Goal: Task Accomplishment & Management: Complete application form

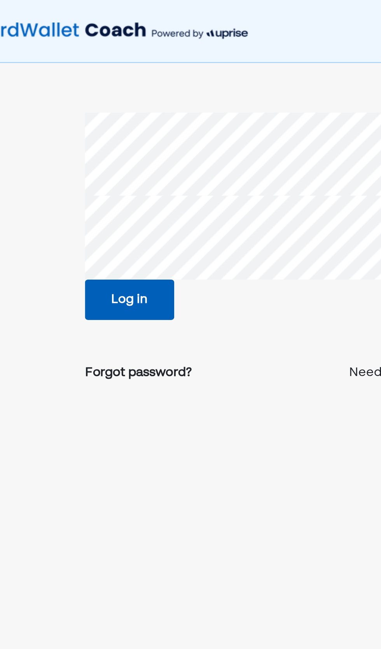
click at [113, 187] on div "Forgot password?" at bounding box center [112, 186] width 54 height 9
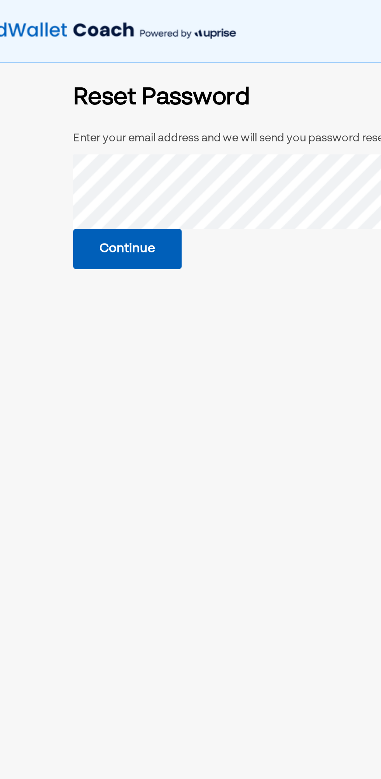
click at [117, 133] on button "Continue" at bounding box center [112, 125] width 54 height 20
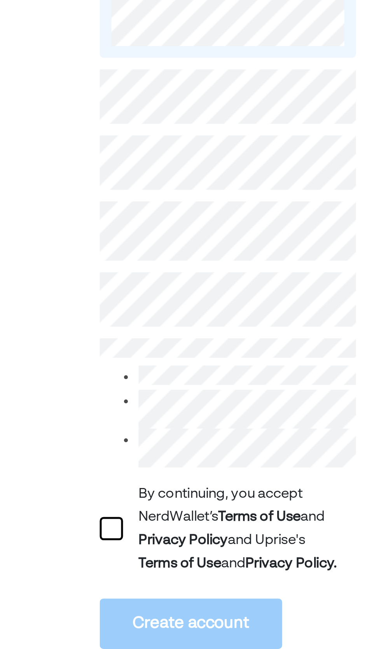
click at [62, 302] on div at bounding box center [62, 298] width 9 height 9
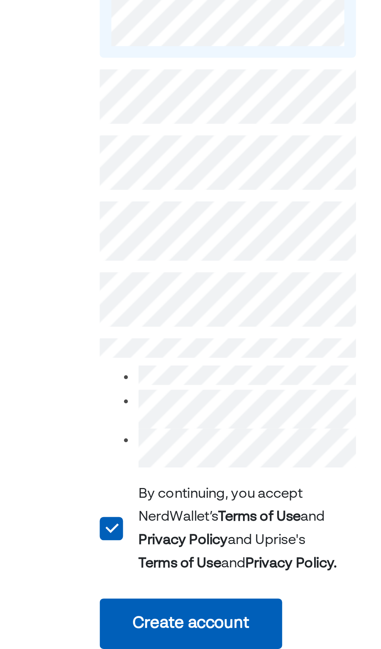
click at [86, 338] on button "Create account" at bounding box center [94, 336] width 73 height 20
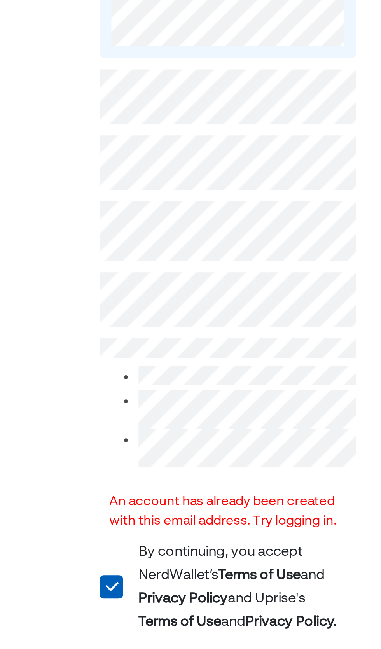
click at [62, 322] on div "L" at bounding box center [61, 321] width 9 height 9
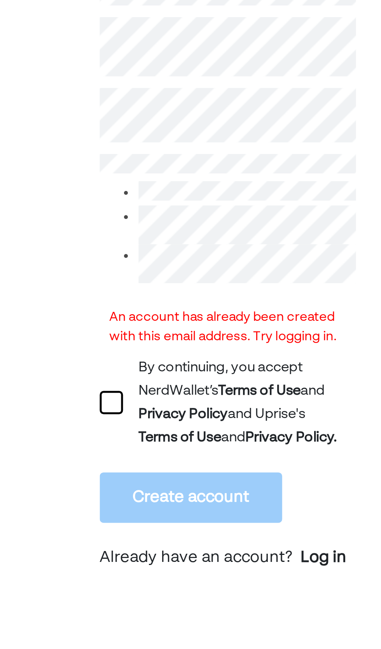
click at [143, 388] on div "Log in" at bounding box center [147, 383] width 18 height 9
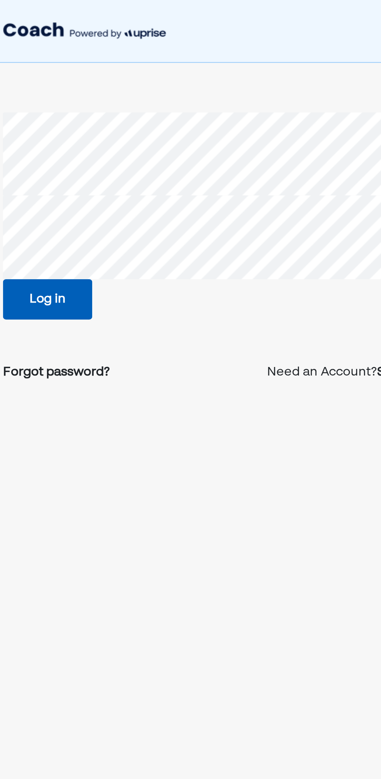
click at [116, 152] on button "Log in" at bounding box center [107, 150] width 45 height 20
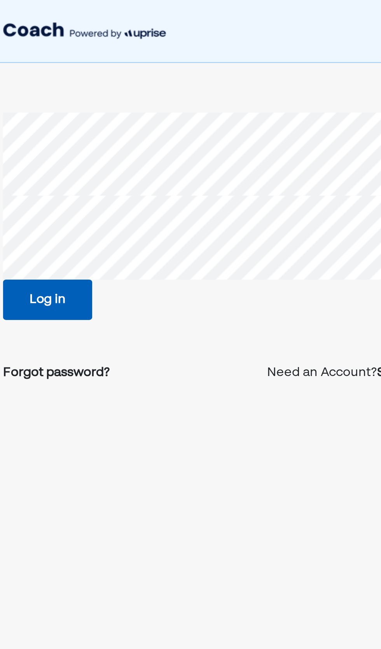
click at [114, 149] on button "Log in" at bounding box center [107, 150] width 45 height 20
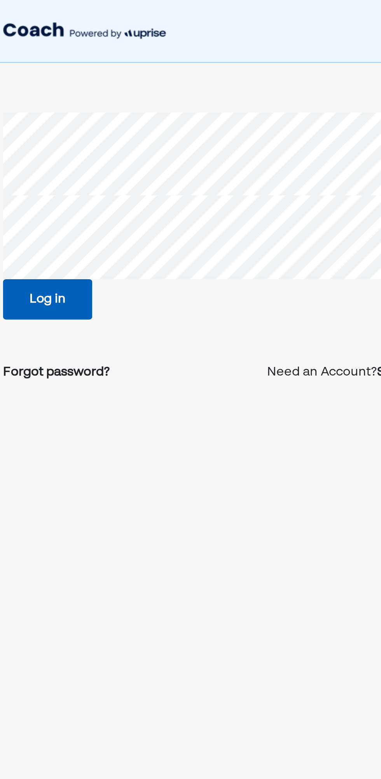
click at [113, 152] on button "Log in" at bounding box center [107, 150] width 45 height 20
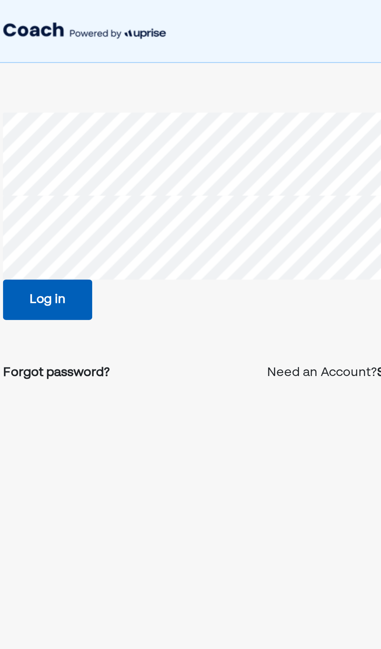
click at [115, 152] on button "Log in" at bounding box center [107, 150] width 45 height 20
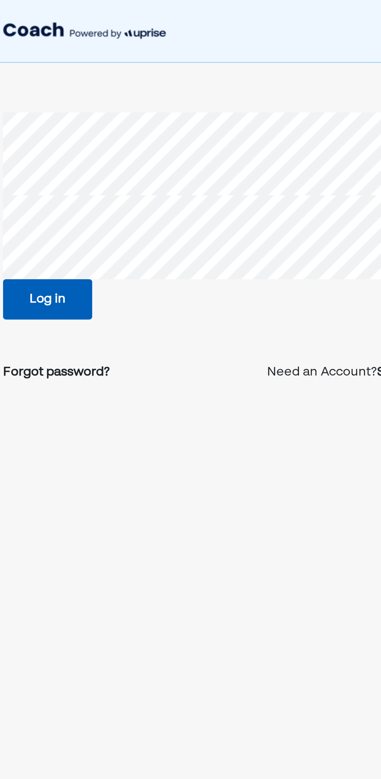
click at [112, 147] on button "Log in" at bounding box center [107, 150] width 45 height 20
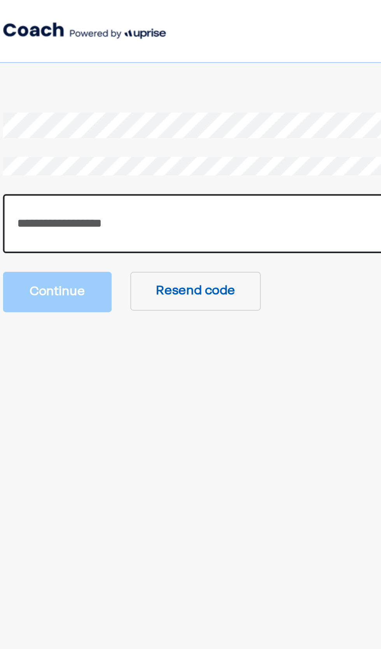
click at [155, 106] on input "number" at bounding box center [190, 112] width 210 height 30
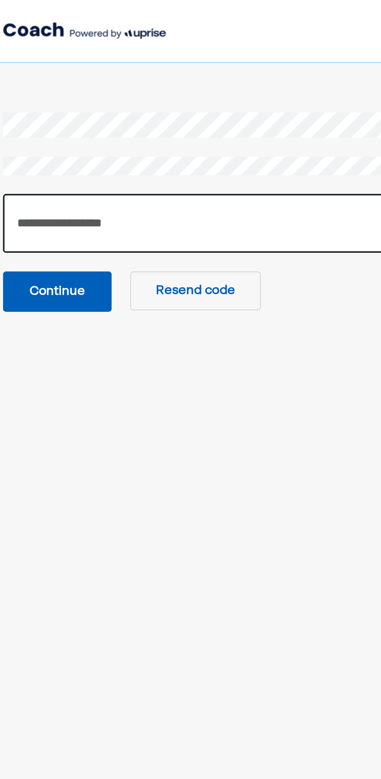
type input "******"
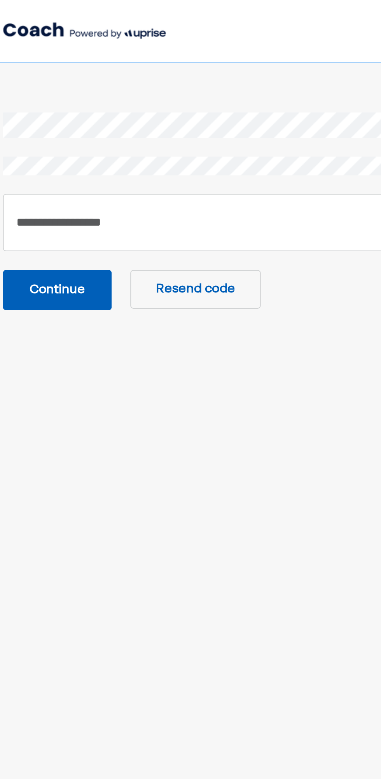
click at [123, 146] on button "Continue" at bounding box center [112, 145] width 54 height 20
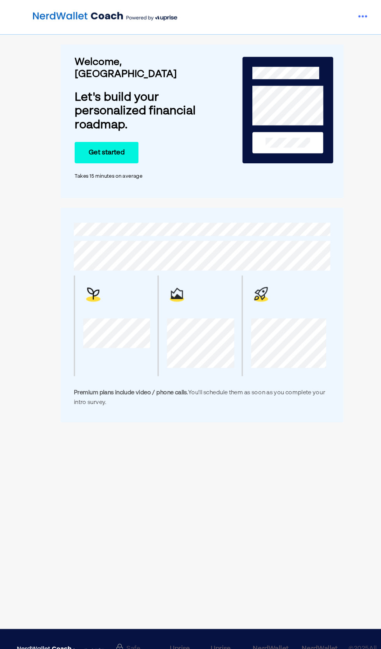
click at [106, 134] on button "Get started" at bounding box center [100, 144] width 60 height 20
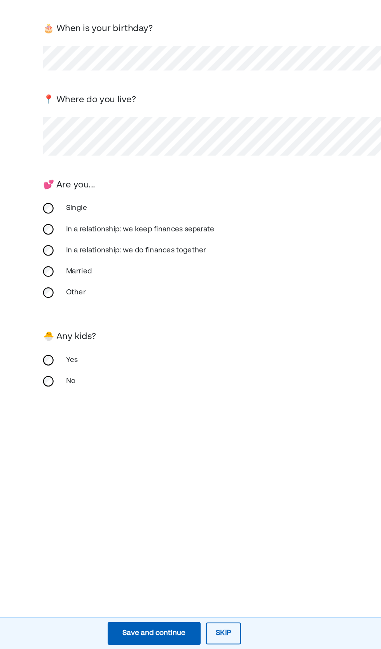
scroll to position [131, 0]
click at [145, 635] on div "Save and continue" at bounding box center [136, 634] width 56 height 9
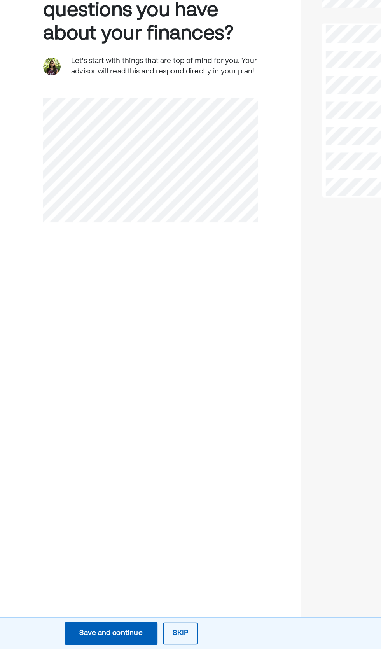
scroll to position [74, 0]
click at [158, 635] on button "Skip" at bounding box center [159, 634] width 31 height 19
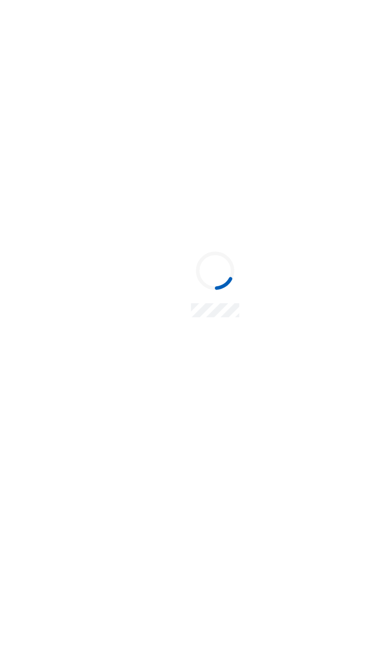
scroll to position [0, 0]
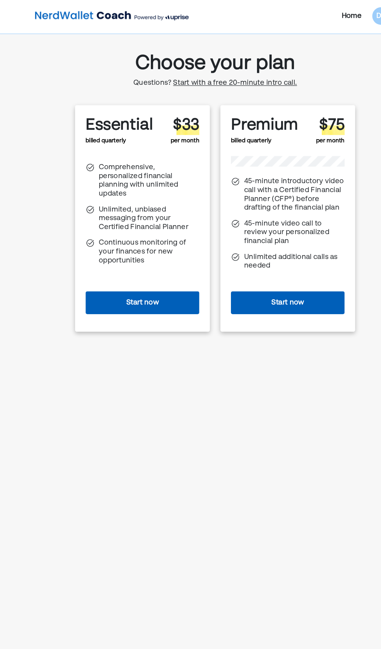
click at [222, 75] on span "Start with a free 20-minute intro call." at bounding box center [208, 75] width 110 height 6
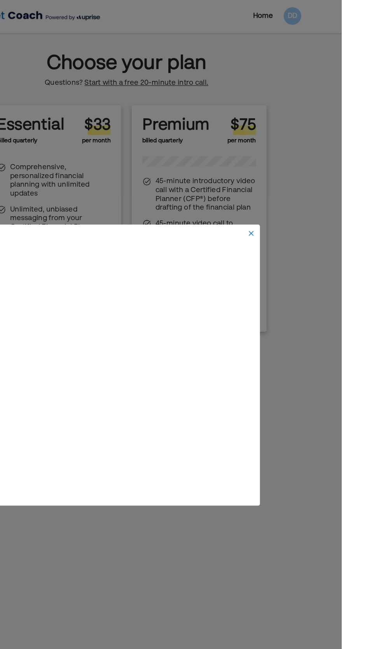
click at [304, 211] on img at bounding box center [301, 208] width 6 height 6
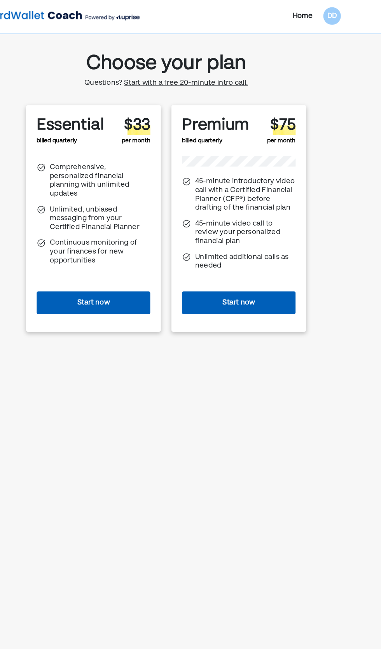
click at [150, 275] on button "Start now" at bounding box center [126, 269] width 101 height 20
